Goal: Task Accomplishment & Management: Use online tool/utility

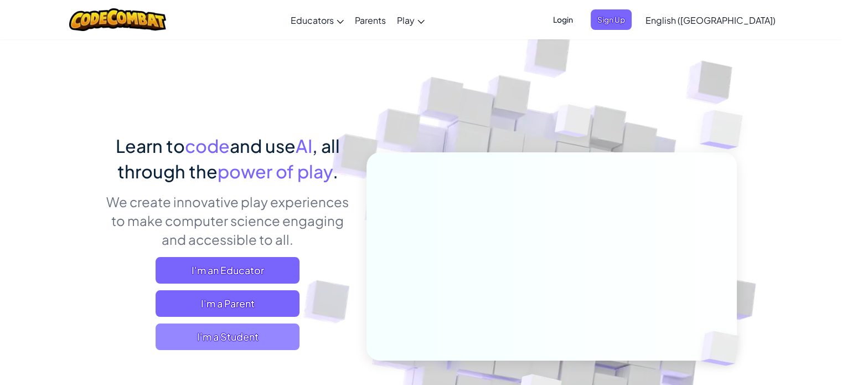
click at [227, 334] on span "I'm a Student" at bounding box center [227, 336] width 144 height 27
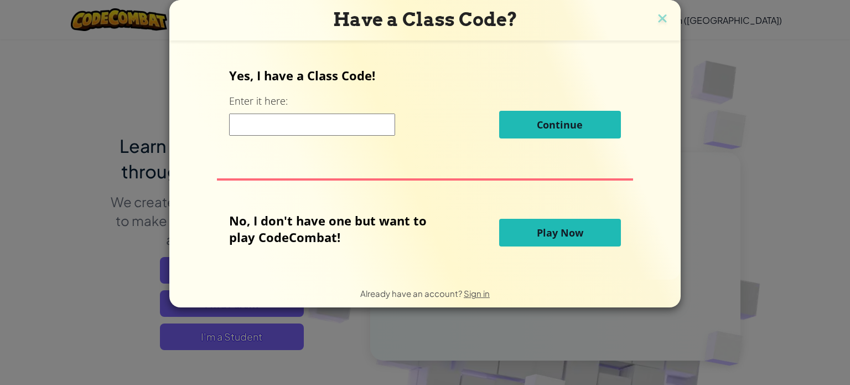
click at [373, 117] on input at bounding box center [312, 124] width 166 height 22
click at [533, 221] on button "Play Now" at bounding box center [560, 233] width 122 height 28
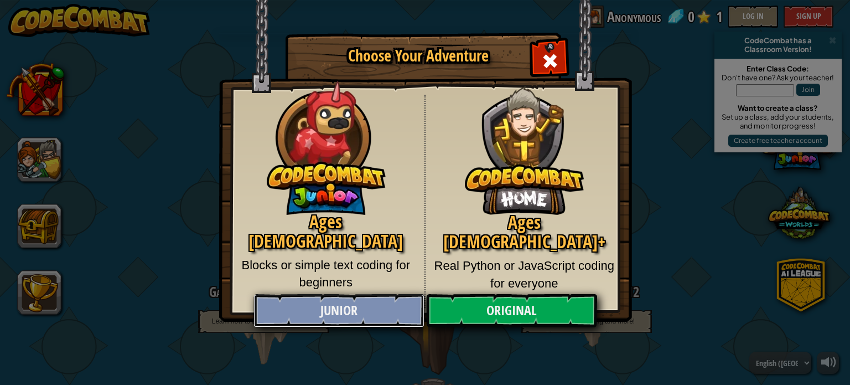
click at [390, 303] on link "Junior" at bounding box center [338, 310] width 170 height 33
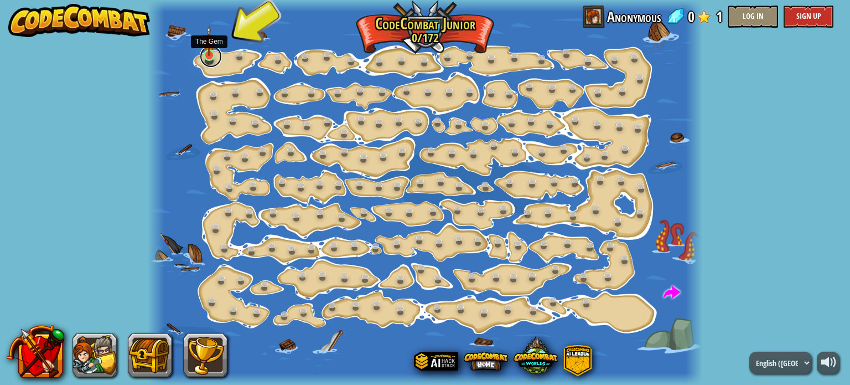
click at [215, 58] on link at bounding box center [211, 56] width 22 height 22
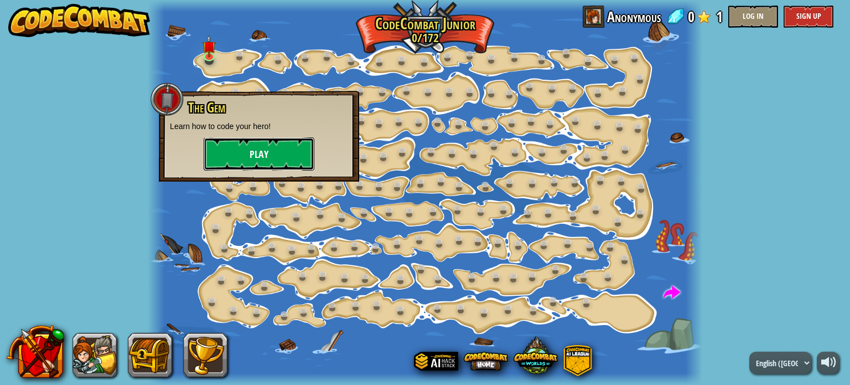
click at [262, 148] on button "Play" at bounding box center [259, 153] width 111 height 33
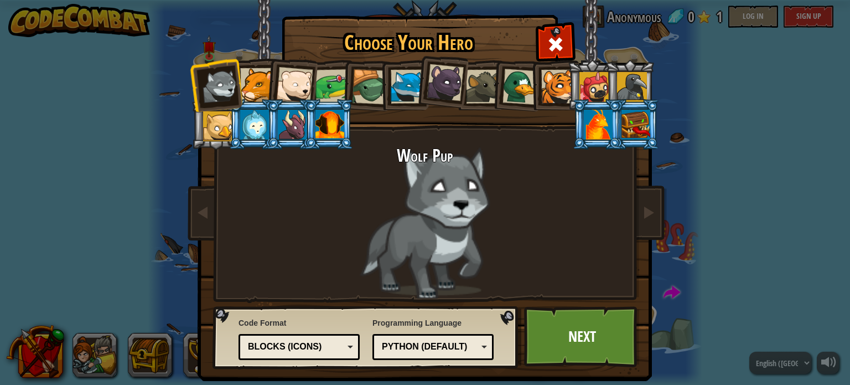
click at [292, 348] on div "Blocks (Icons)" at bounding box center [296, 346] width 96 height 13
click at [426, 336] on div "Python (Default) JavaScript Lua C++ Java (Experimental) Python (Default)" at bounding box center [432, 347] width 121 height 26
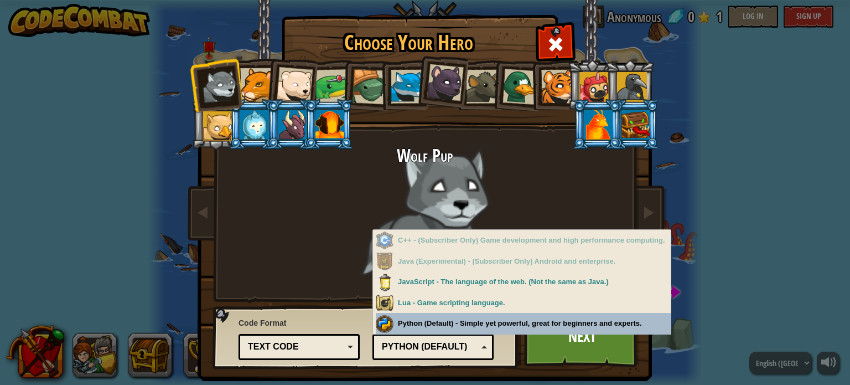
click at [445, 321] on div "Programming Language Python (Default) JavaScript Lua C++ Java (Experimental) Py…" at bounding box center [432, 336] width 121 height 45
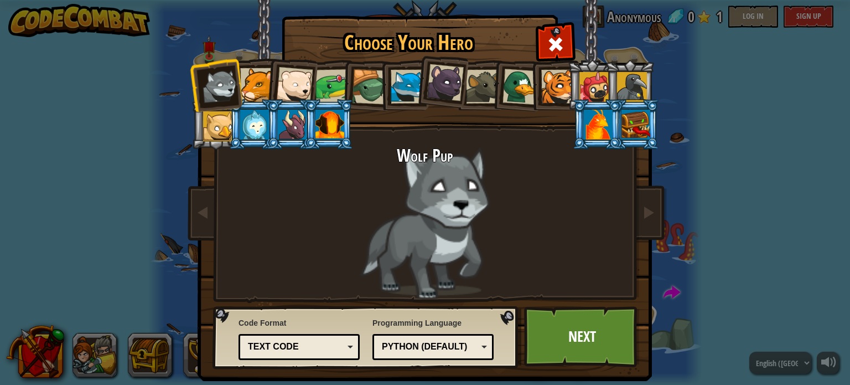
click at [219, 134] on div at bounding box center [218, 126] width 30 height 30
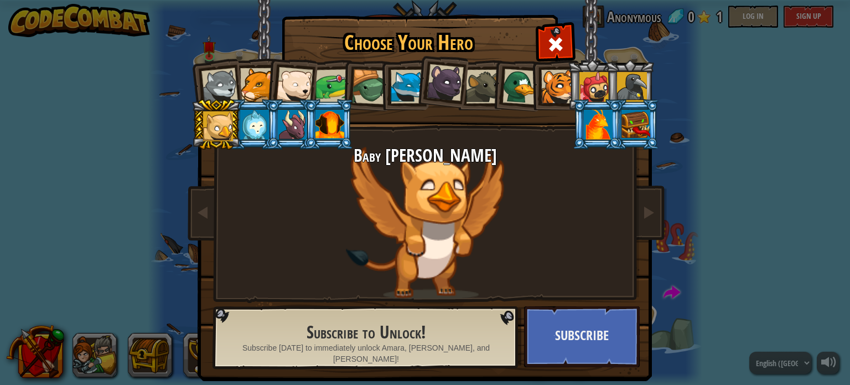
click at [631, 88] on div at bounding box center [632, 87] width 30 height 30
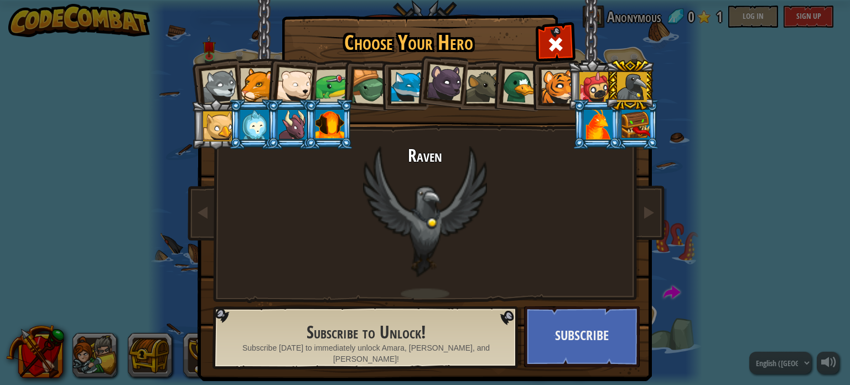
click at [394, 90] on div at bounding box center [408, 87] width 34 height 34
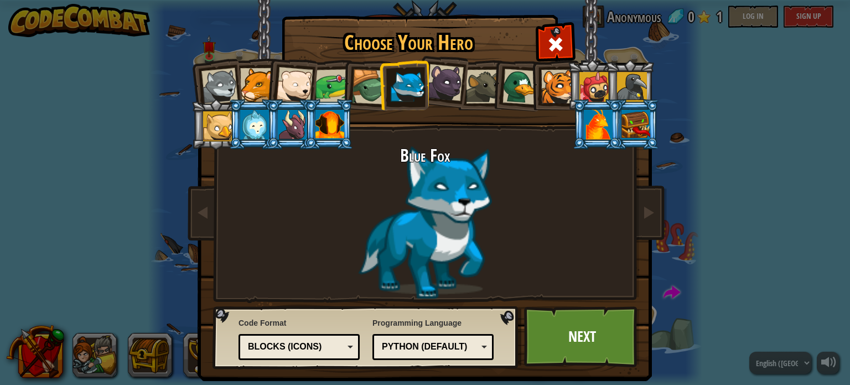
click at [279, 84] on div at bounding box center [294, 85] width 37 height 37
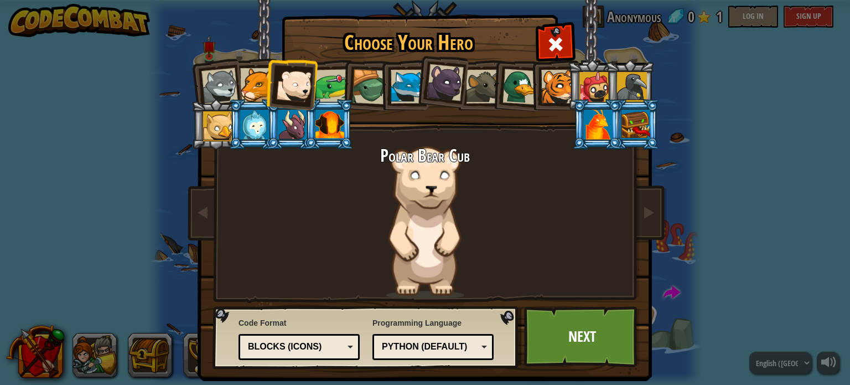
click at [323, 88] on div at bounding box center [332, 86] width 34 height 34
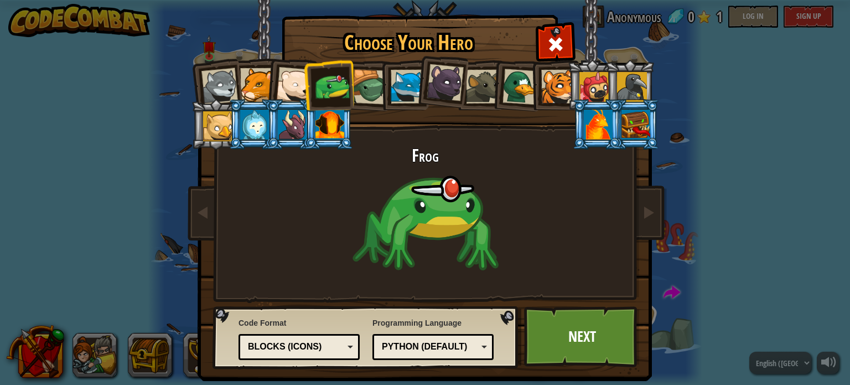
click at [434, 77] on div at bounding box center [445, 82] width 37 height 37
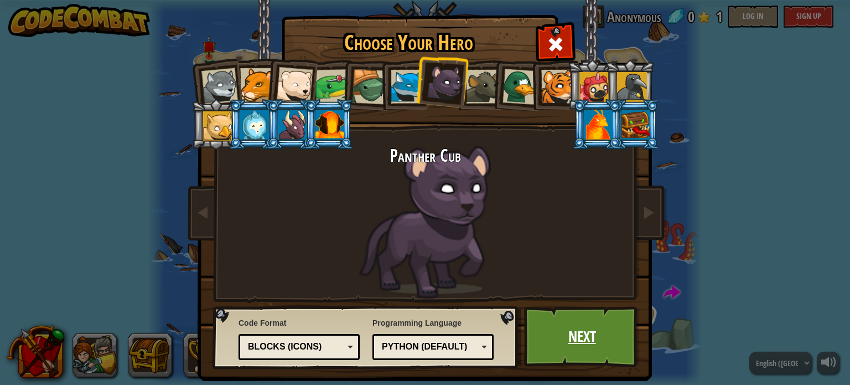
click at [611, 323] on link "Next" at bounding box center [582, 336] width 116 height 61
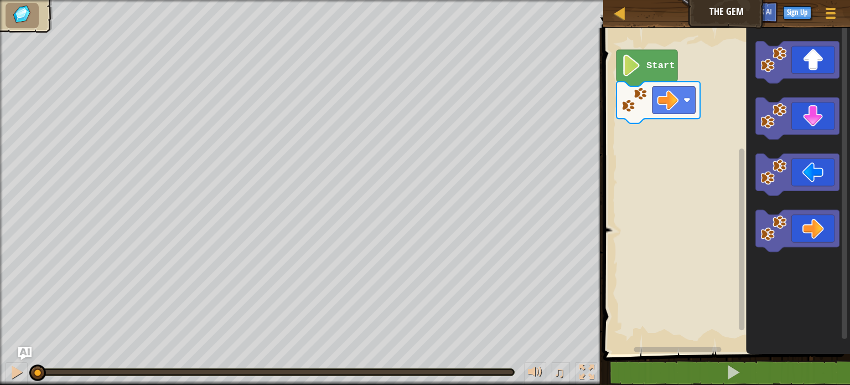
click at [661, 76] on icon "Blockly Workspace" at bounding box center [646, 68] width 61 height 37
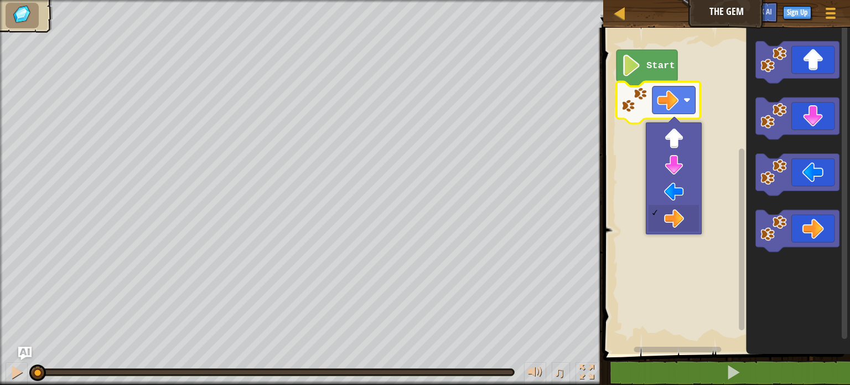
click at [723, 85] on rect "Blockly Workspace" at bounding box center [725, 187] width 250 height 331
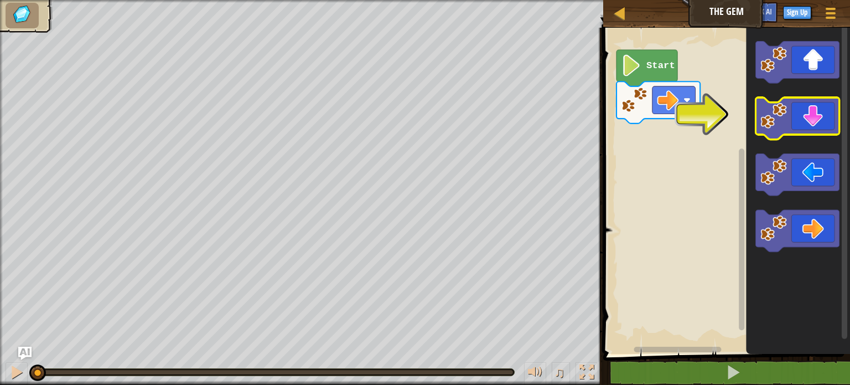
click at [789, 121] on icon "Blockly Workspace" at bounding box center [798, 118] width 84 height 42
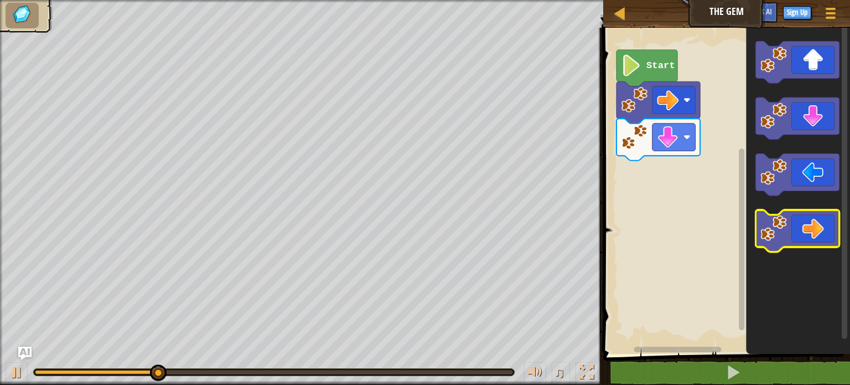
click at [762, 210] on icon "Blockly Workspace" at bounding box center [798, 231] width 84 height 42
click at [764, 214] on icon "Blockly Workspace" at bounding box center [798, 231] width 84 height 42
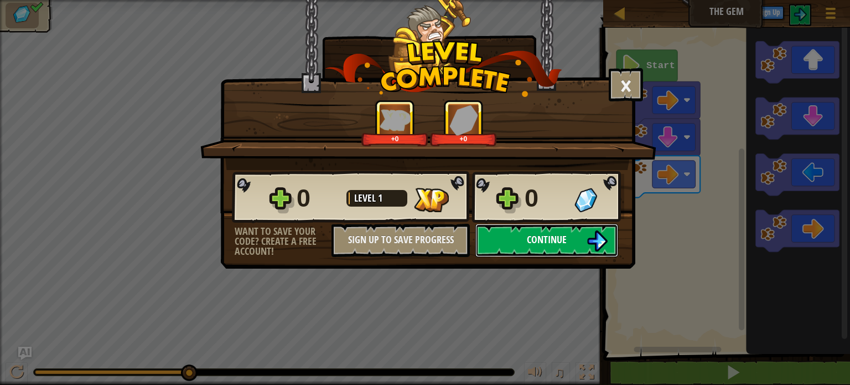
click at [568, 233] on button "Continue" at bounding box center [546, 240] width 143 height 33
